Goal: Task Accomplishment & Management: Use online tool/utility

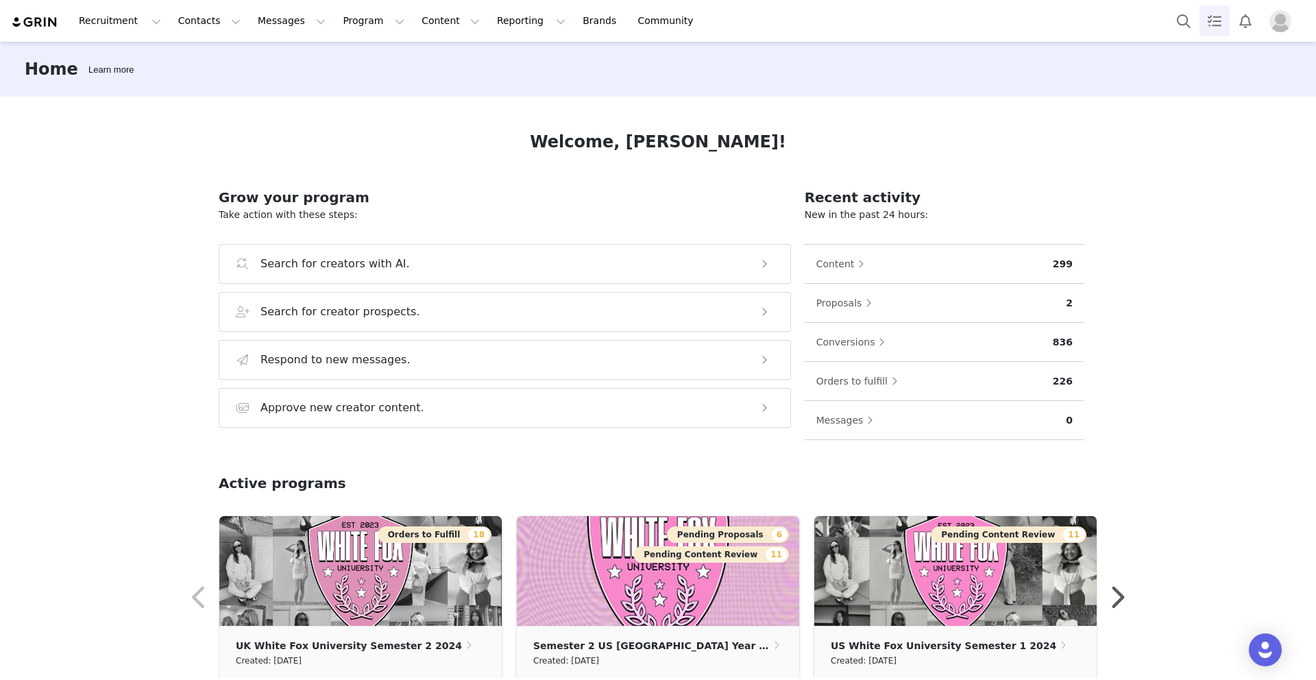
click at [1199, 10] on link "Tasks" at bounding box center [1214, 20] width 30 height 31
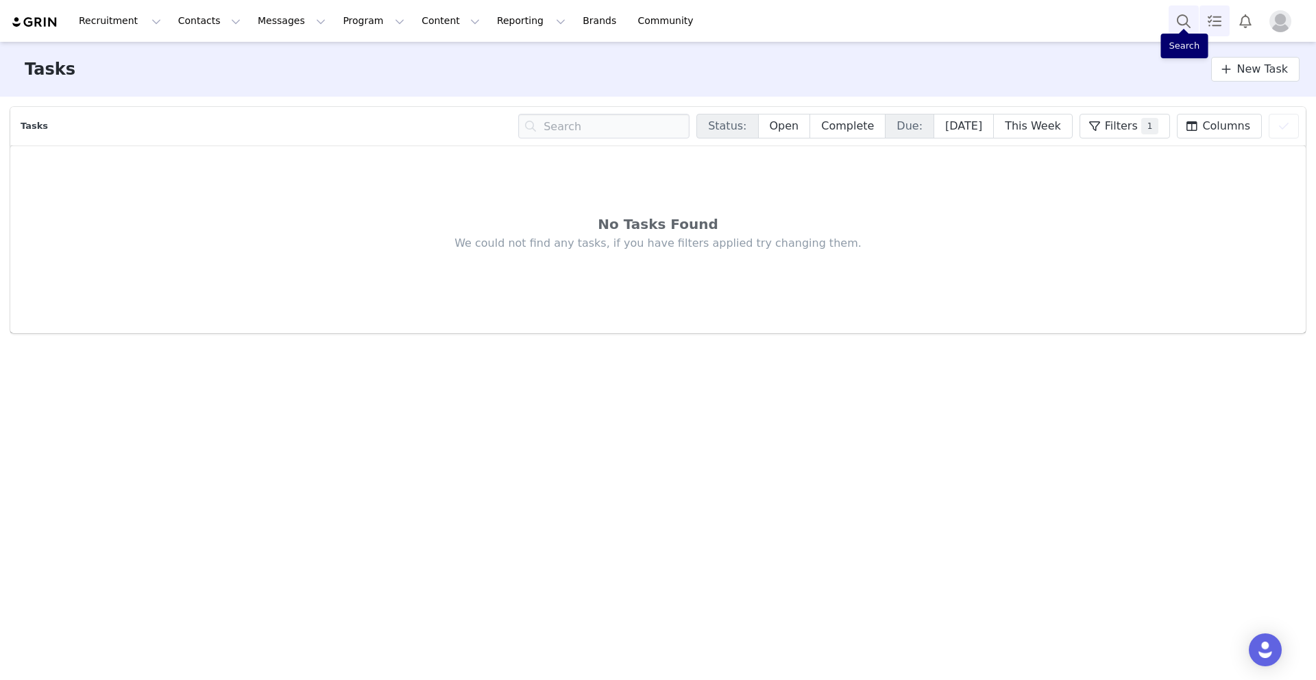
click at [1179, 19] on button "Search" at bounding box center [1183, 20] width 30 height 31
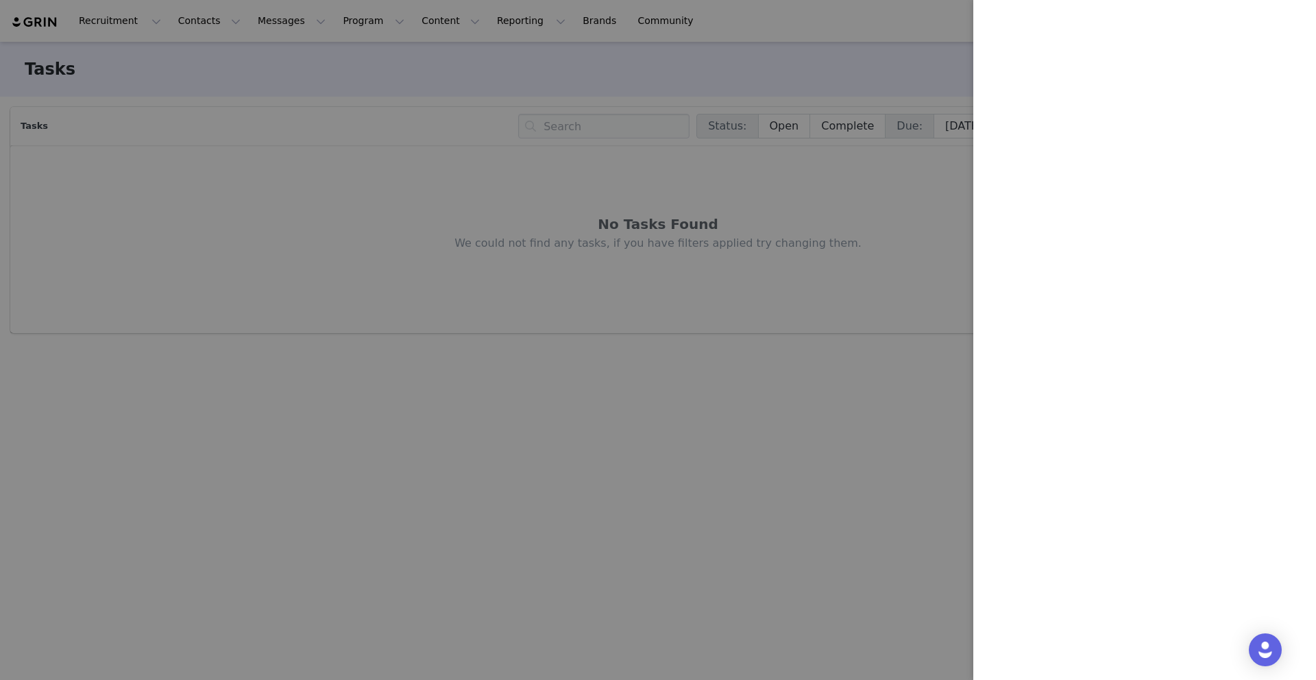
click at [300, 161] on div at bounding box center [658, 340] width 1316 height 680
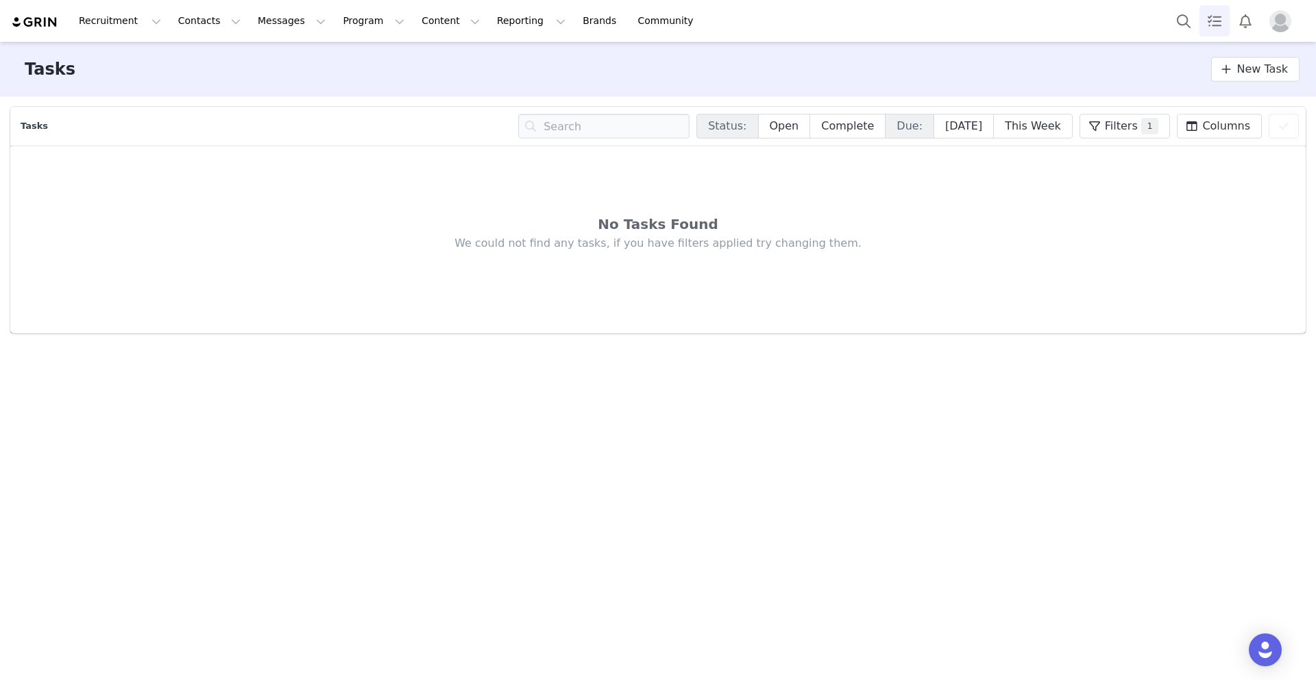
click at [27, 21] on img at bounding box center [35, 22] width 48 height 13
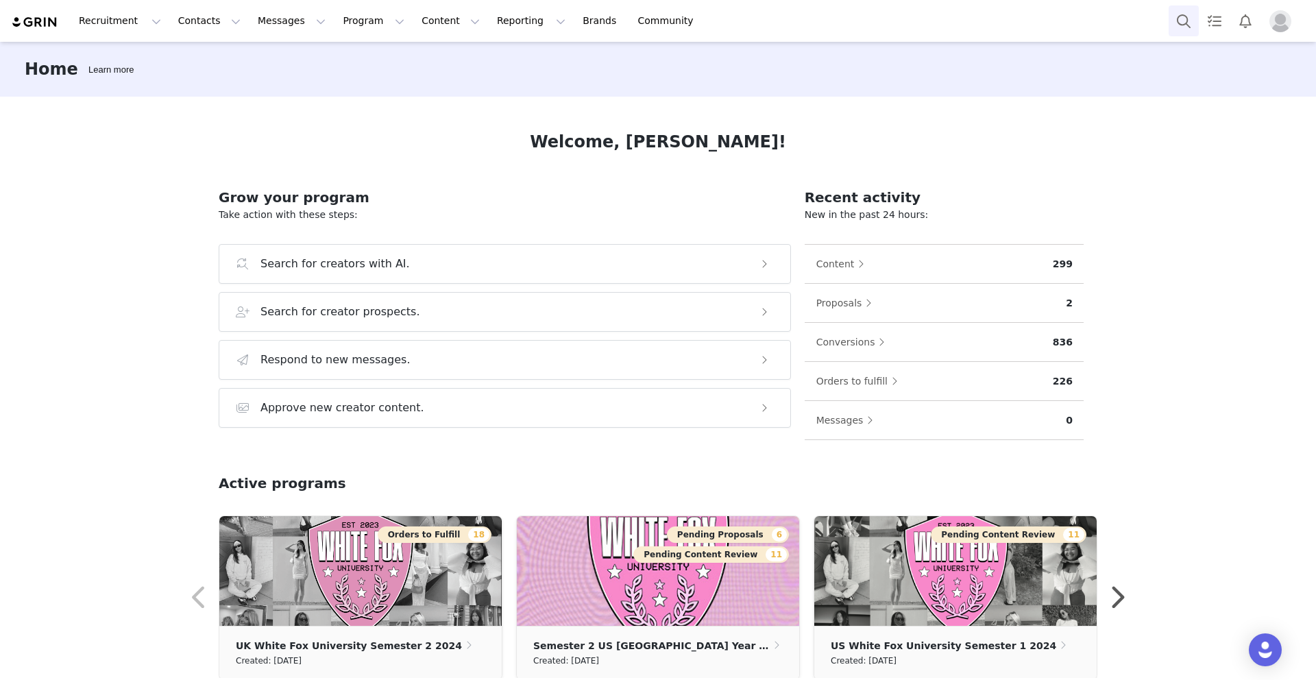
click at [1197, 19] on button "Search" at bounding box center [1183, 20] width 30 height 31
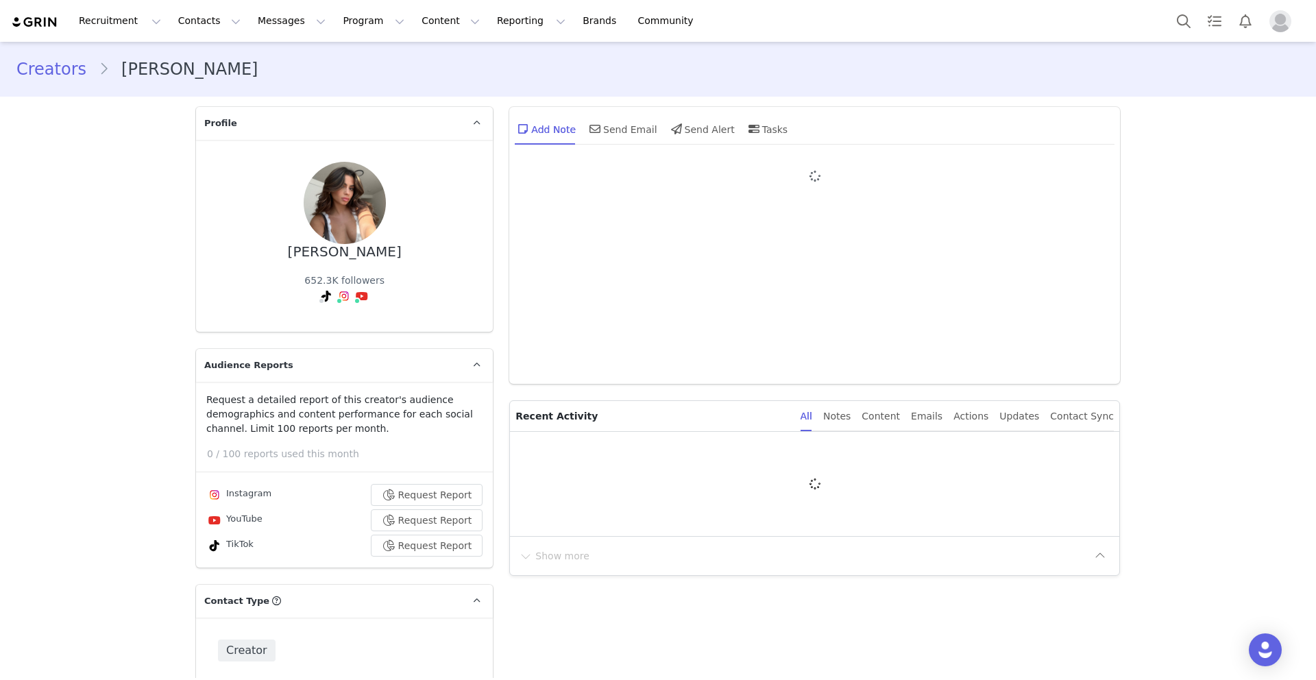
type input "+1 ([GEOGRAPHIC_DATA])"
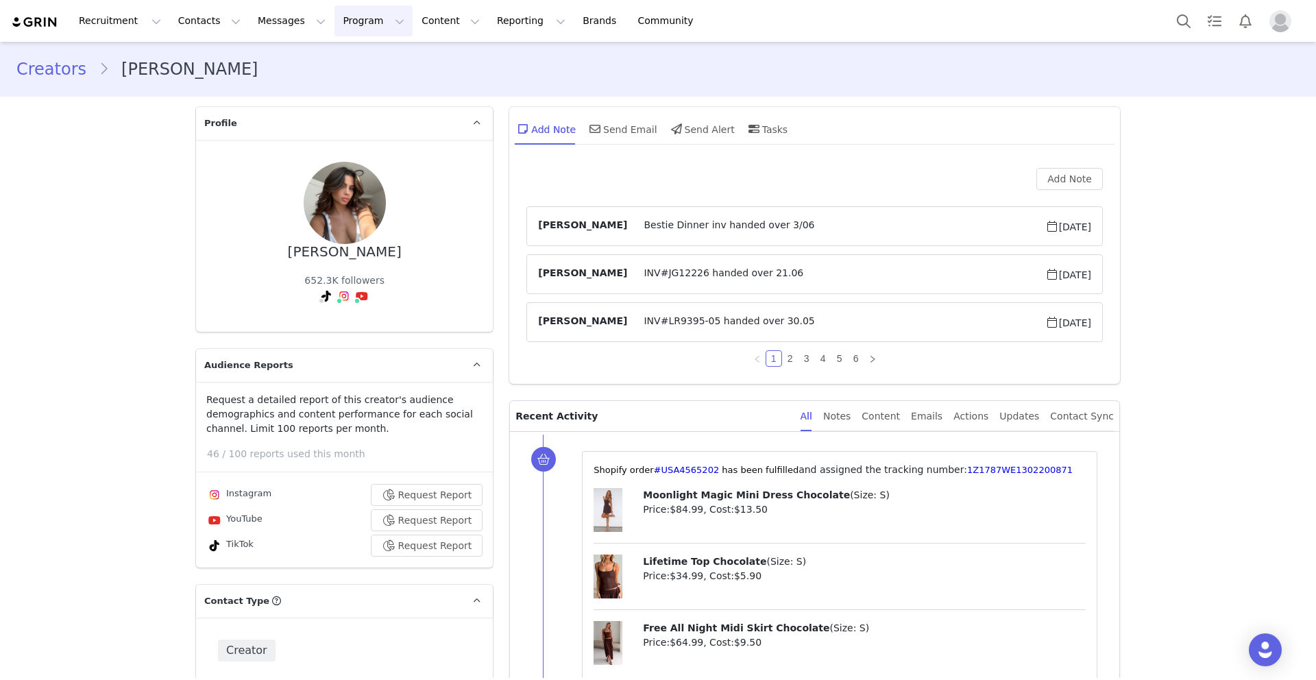
click at [352, 23] on button "Program Program" at bounding box center [373, 20] width 78 height 31
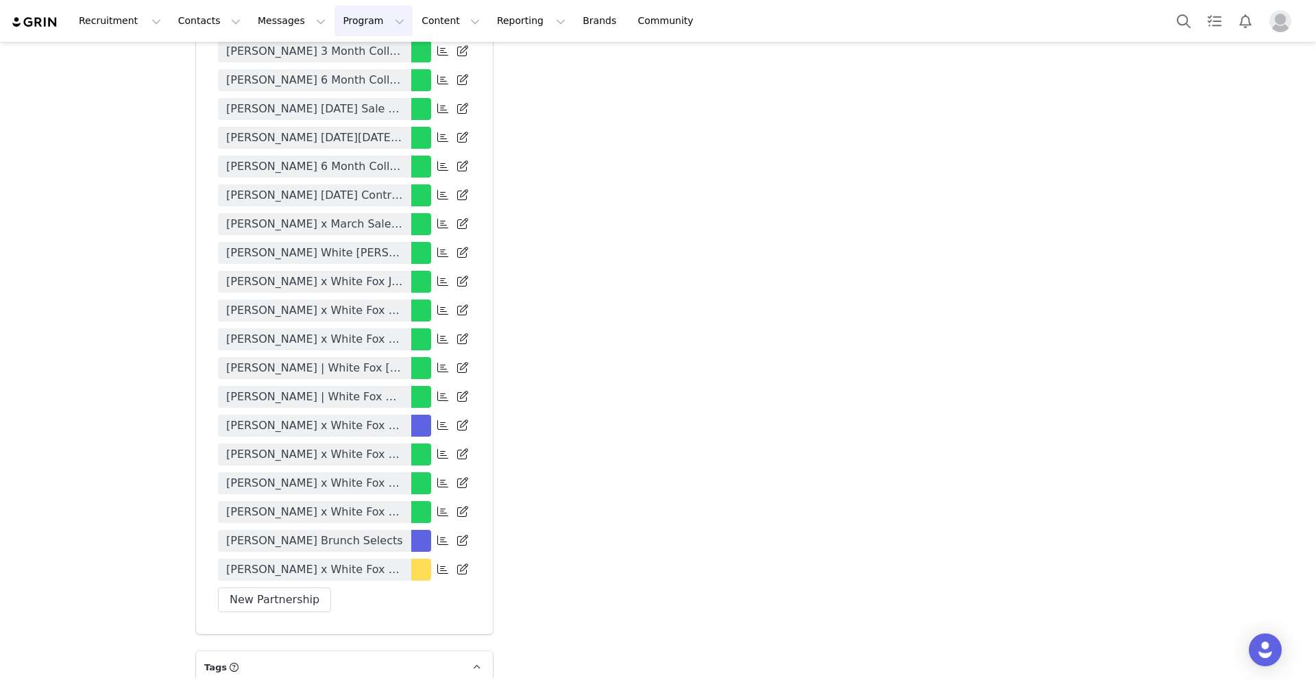
scroll to position [3316, 0]
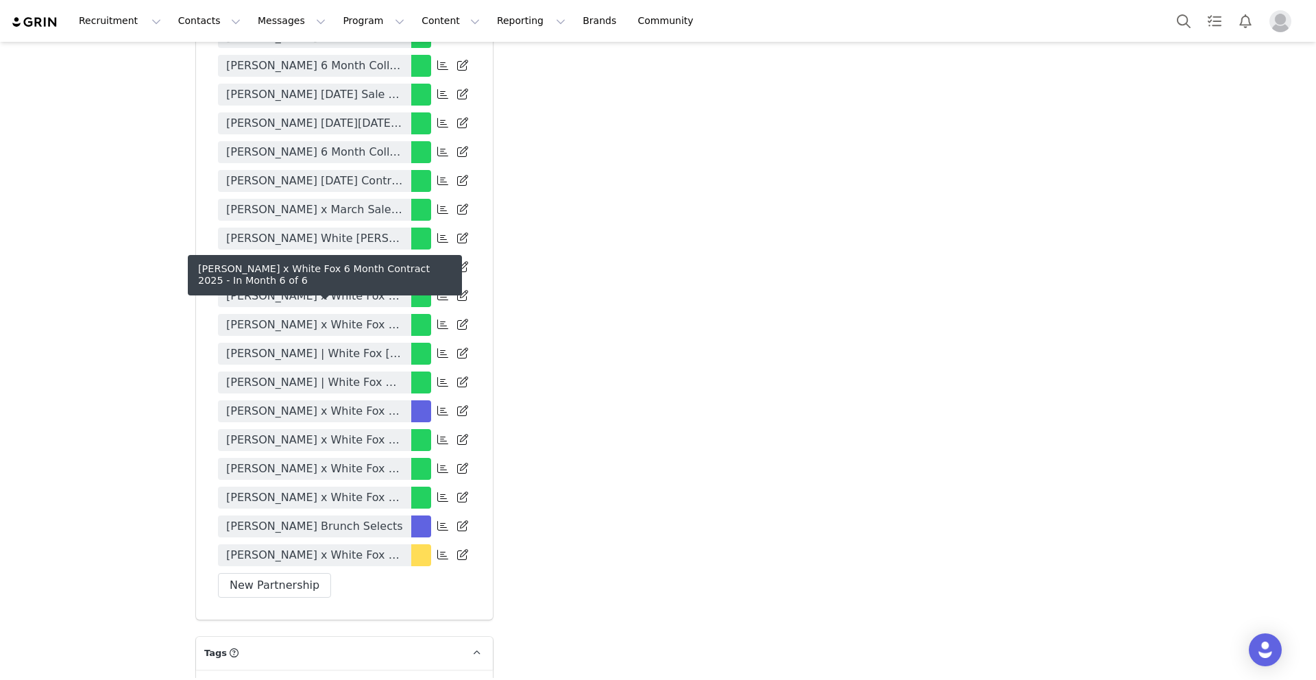
click at [357, 403] on span "[PERSON_NAME] x White Fox 6 Month Contract 2025" at bounding box center [314, 411] width 177 height 16
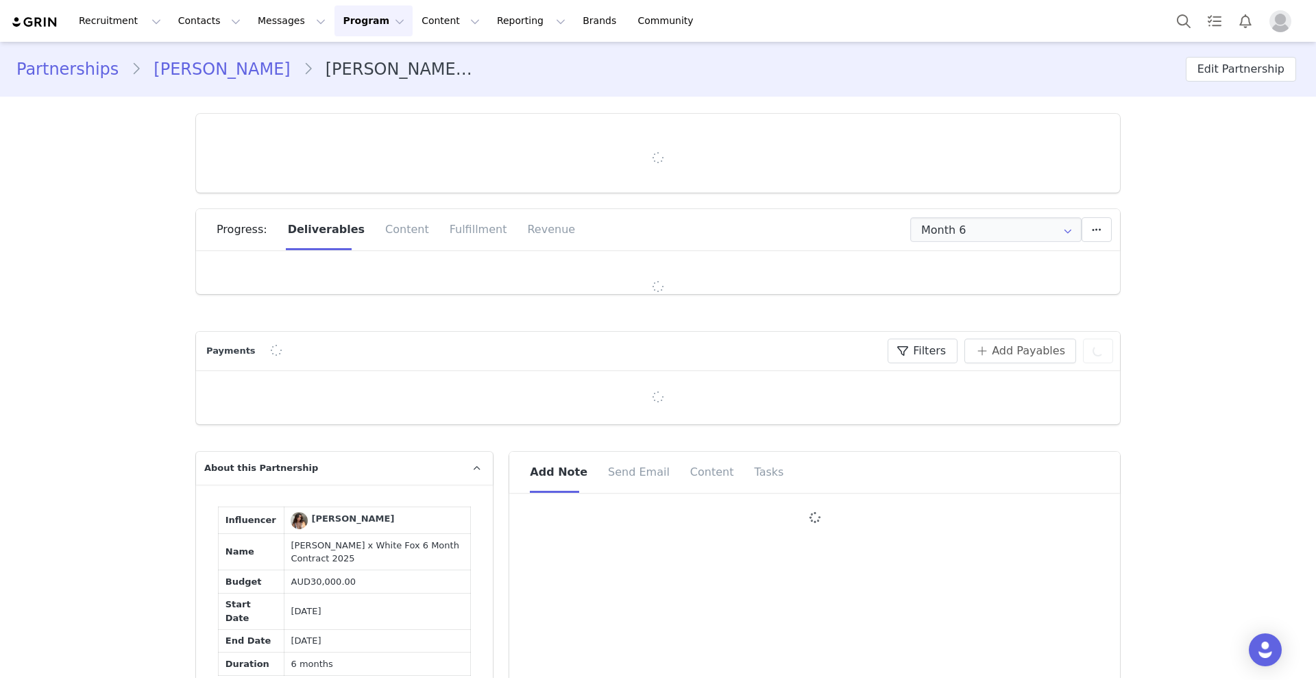
type input "+1 ([GEOGRAPHIC_DATA])"
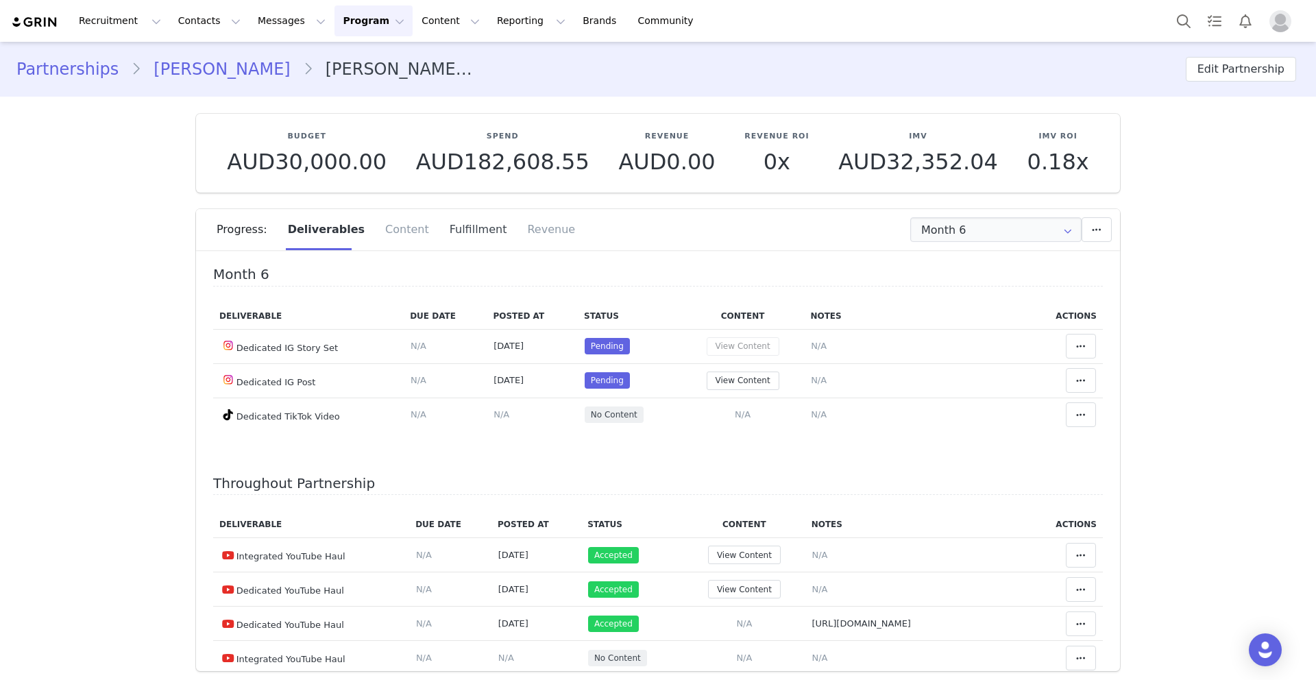
click at [454, 225] on div "Fulfillment" at bounding box center [478, 229] width 78 height 41
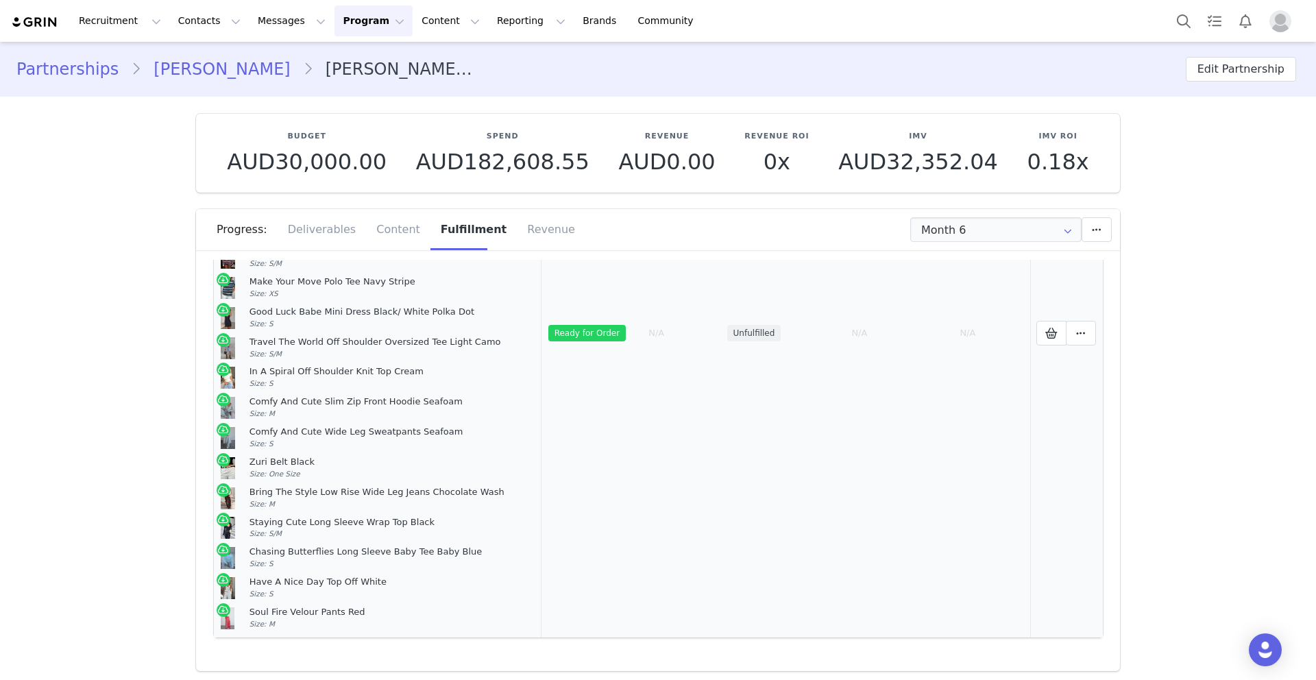
scroll to position [267, 0]
click at [1081, 336] on icon at bounding box center [1081, 333] width 10 height 11
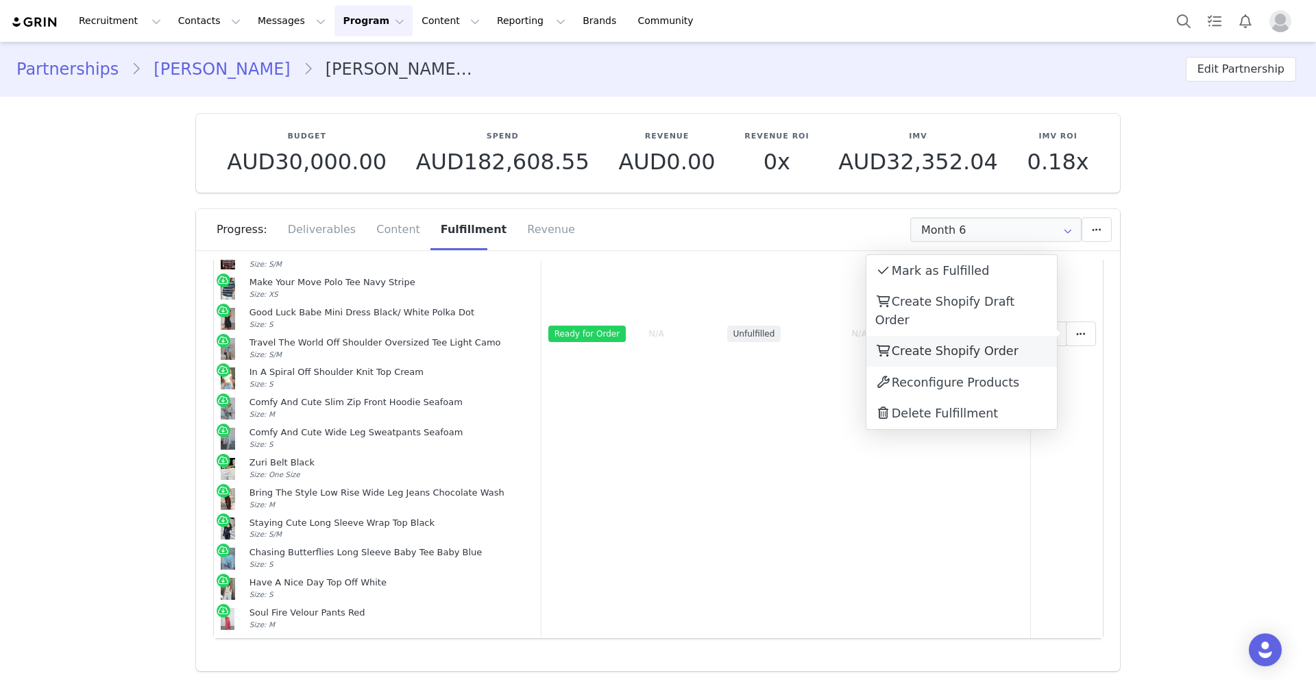
click at [939, 344] on span "Create Shopify Order" at bounding box center [955, 351] width 127 height 14
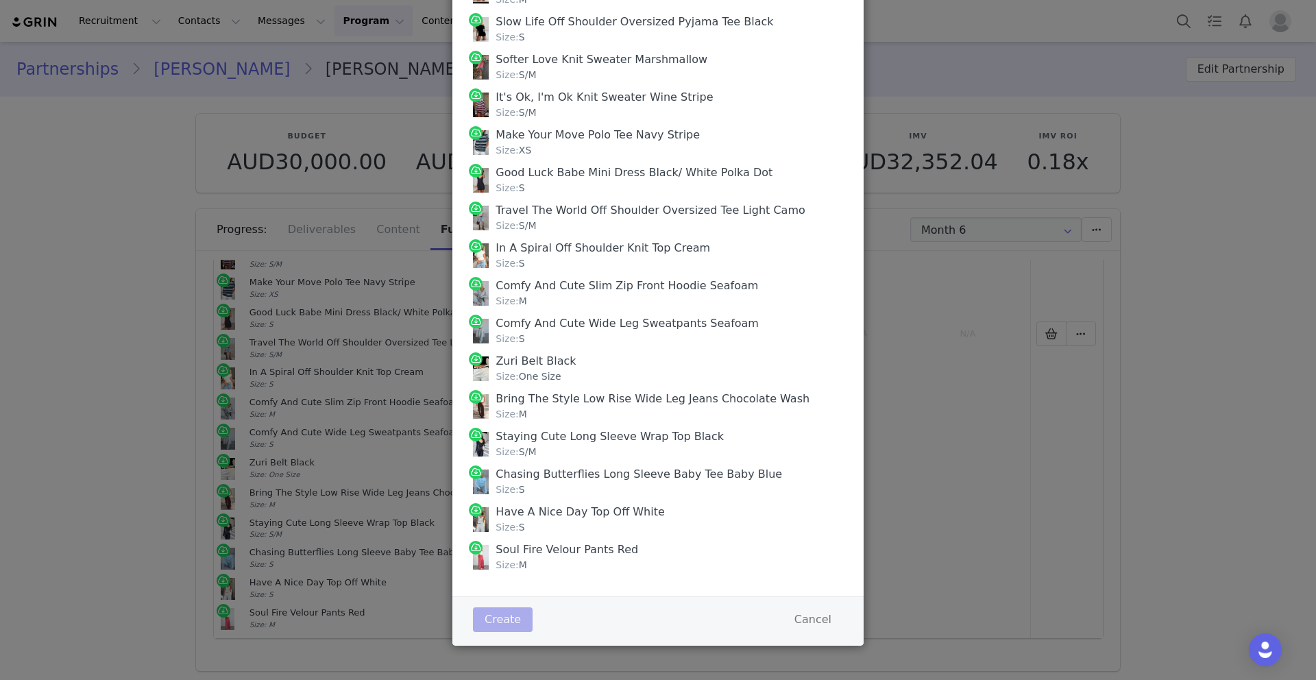
scroll to position [0, 0]
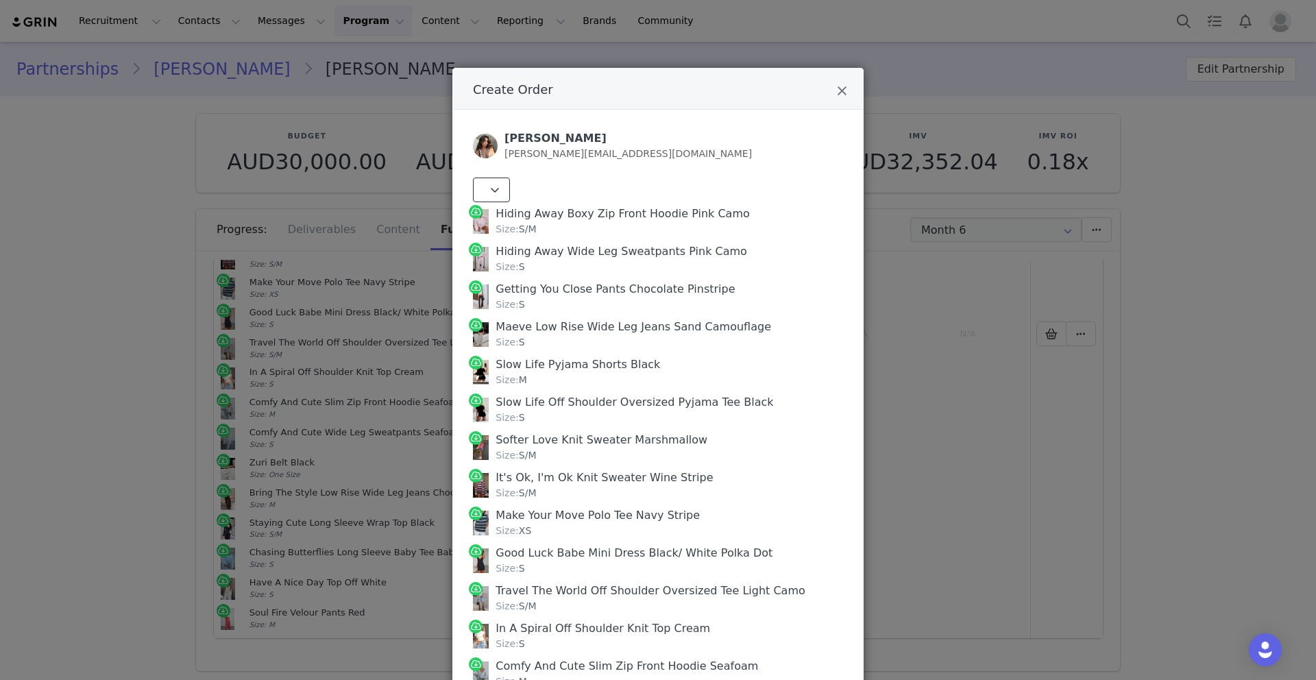
click at [494, 184] on icon "Create Order" at bounding box center [495, 189] width 10 height 11
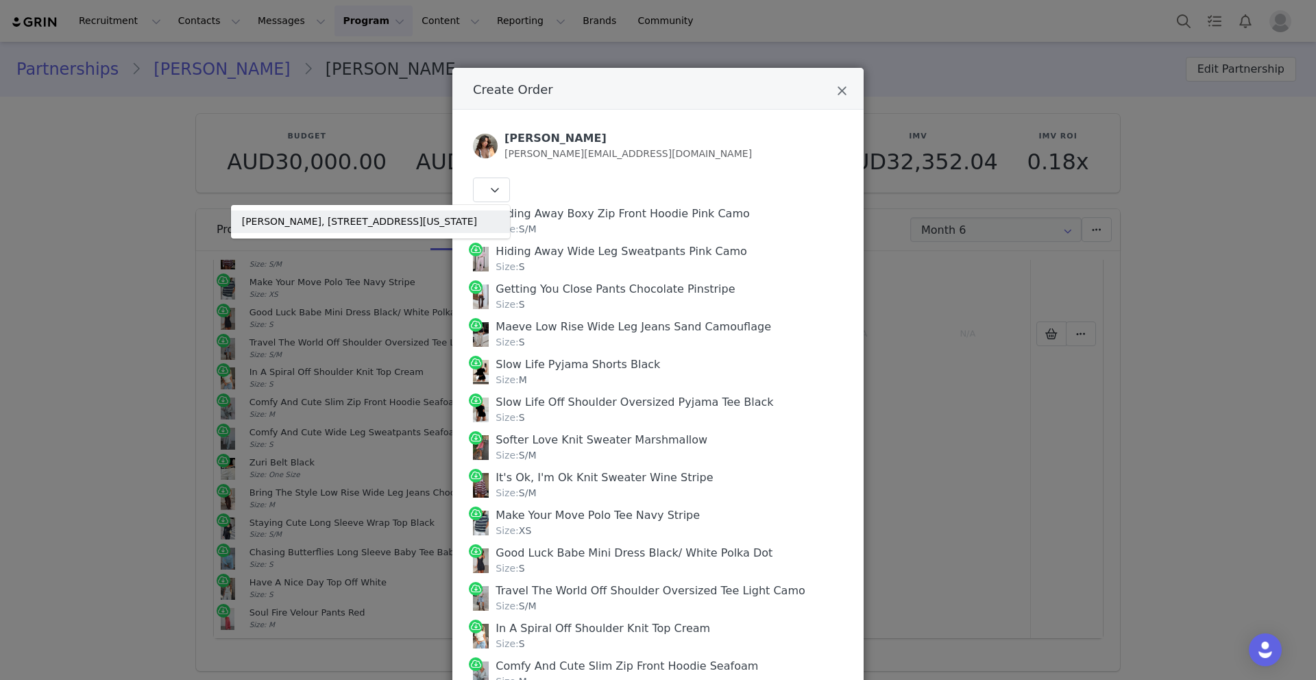
click at [480, 215] on link "[PERSON_NAME], [STREET_ADDRESS][US_STATE]" at bounding box center [370, 221] width 279 height 23
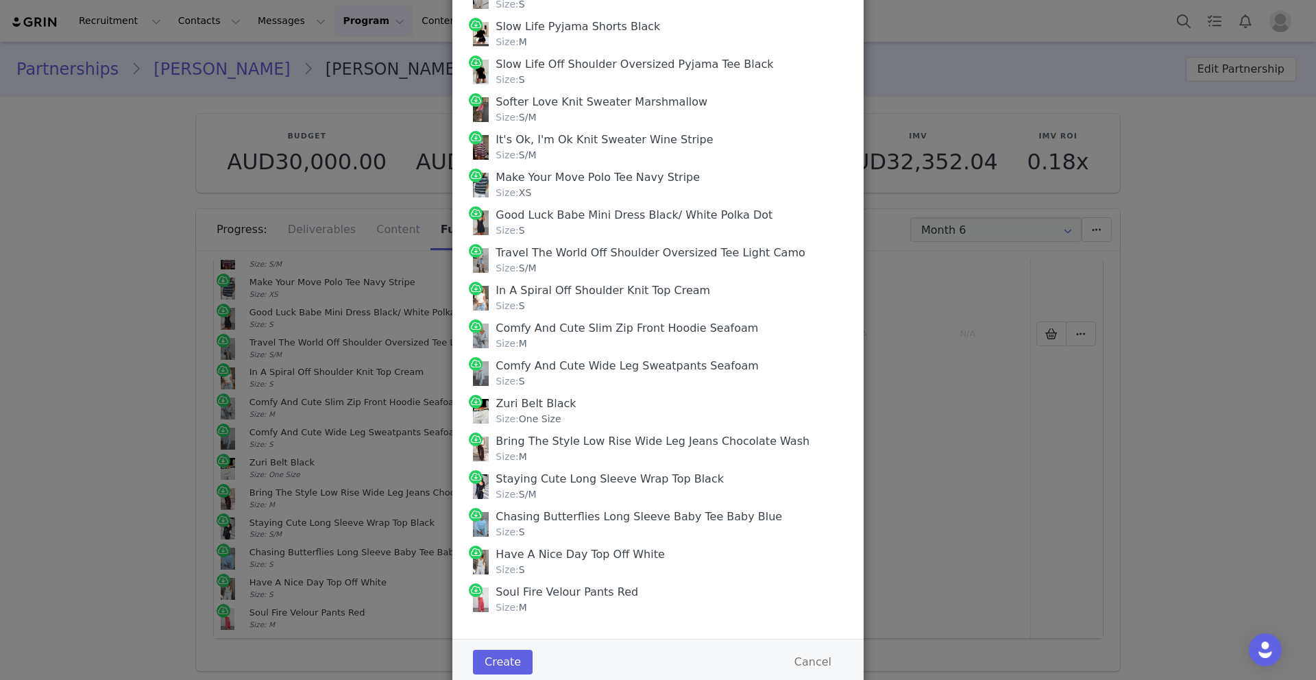
scroll to position [397, 0]
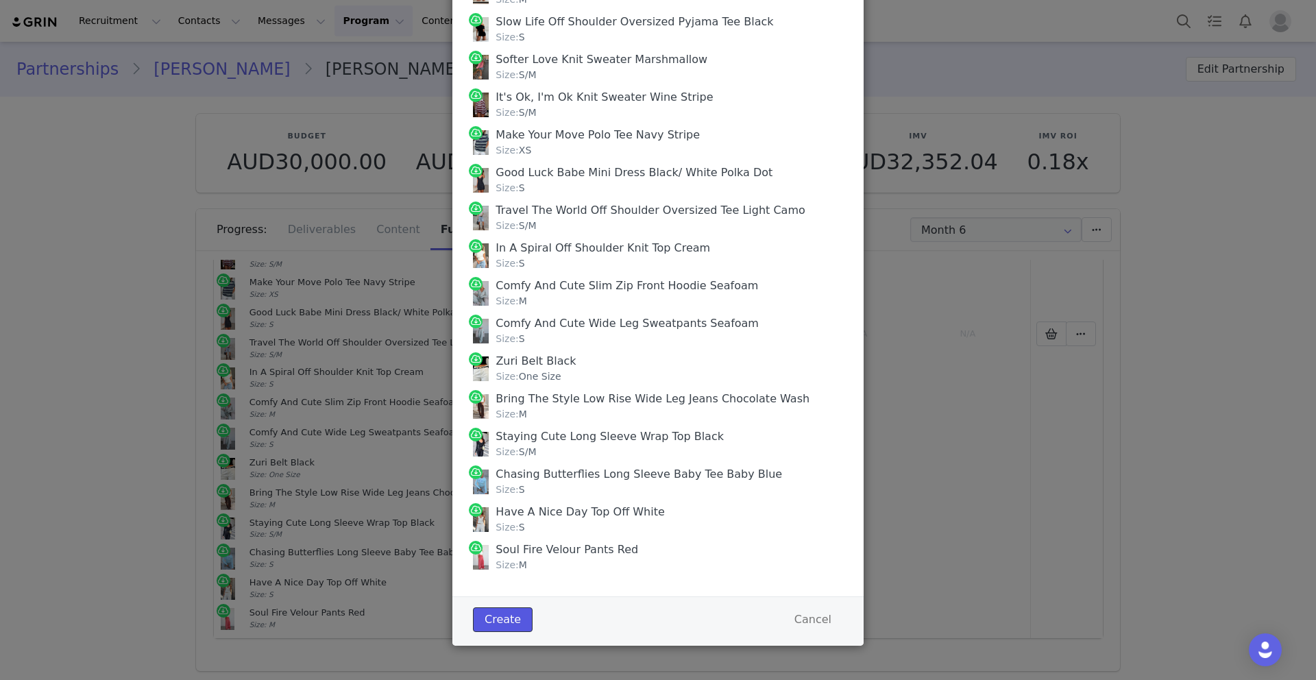
click at [495, 628] on button "Create" at bounding box center [503, 619] width 60 height 25
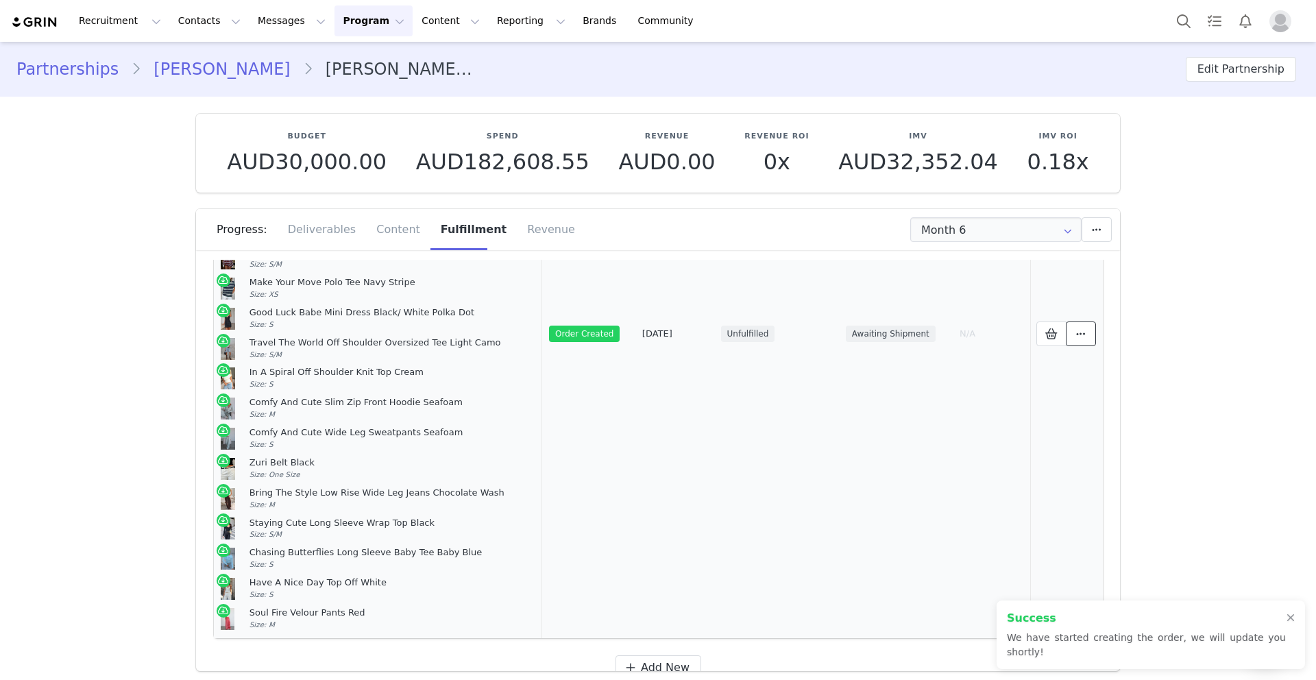
click at [1083, 333] on icon at bounding box center [1081, 333] width 10 height 11
click at [968, 332] on link "View Order" at bounding box center [961, 334] width 191 height 32
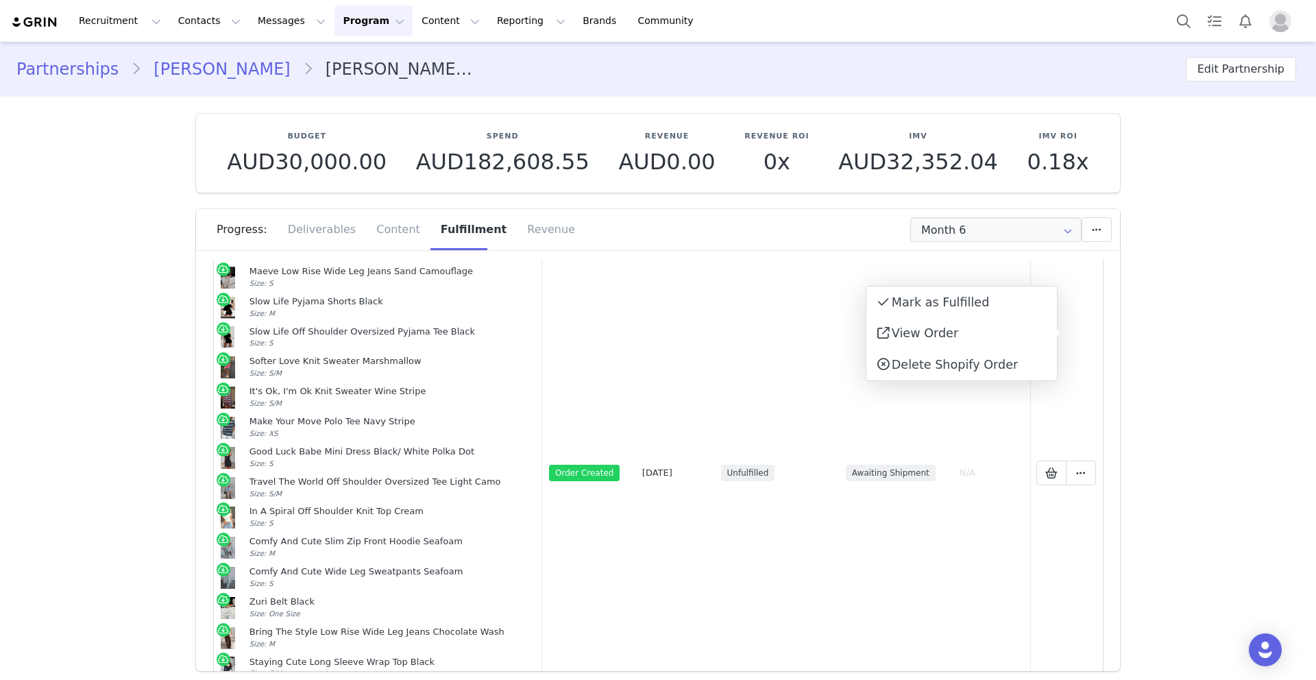
scroll to position [0, 0]
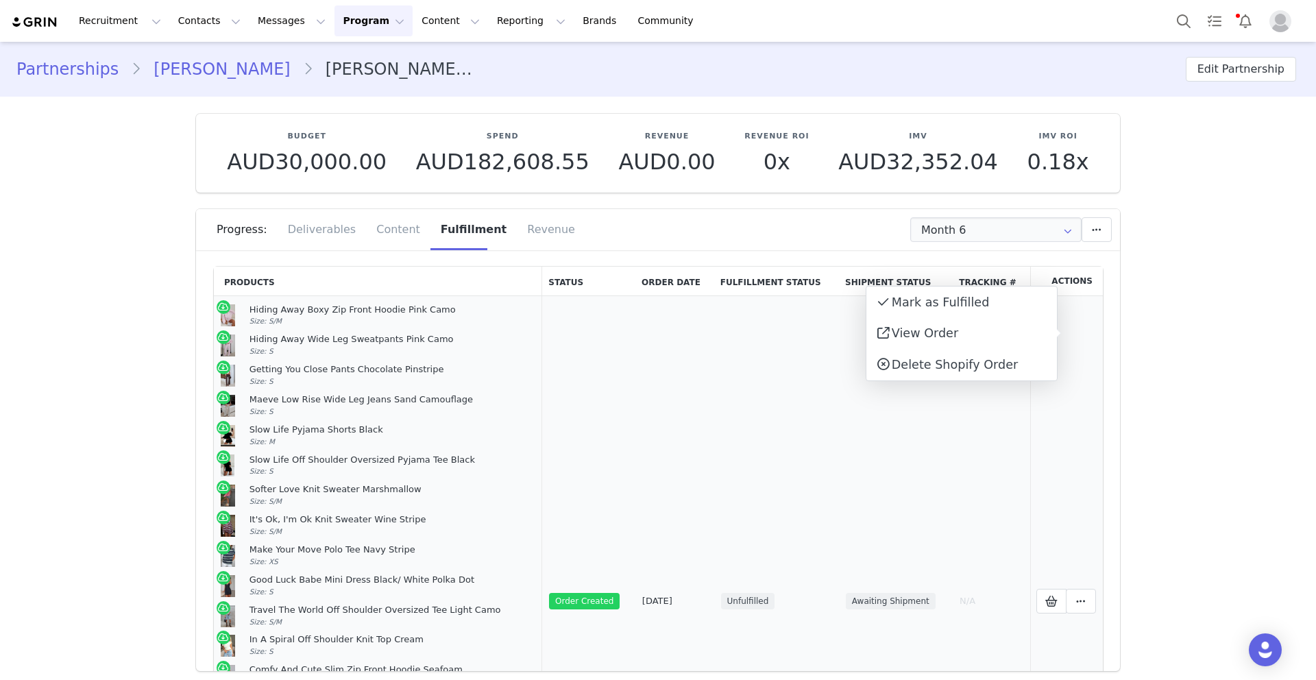
drag, startPoint x: 282, startPoint y: 585, endPoint x: 245, endPoint y: 303, distance: 284.9
click at [245, 303] on td "Hiding Away Boxy Zip Front Hoodie Pink Camo Size: S/M Hiding Away Wide Leg Swea…" at bounding box center [378, 601] width 328 height 610
copy td "Loremi Dolo Sita Con Adipi Elitse Doei Temp Inci: U/L Etdolo Magn Aliq Eni Admi…"
